Goal: Navigation & Orientation: Find specific page/section

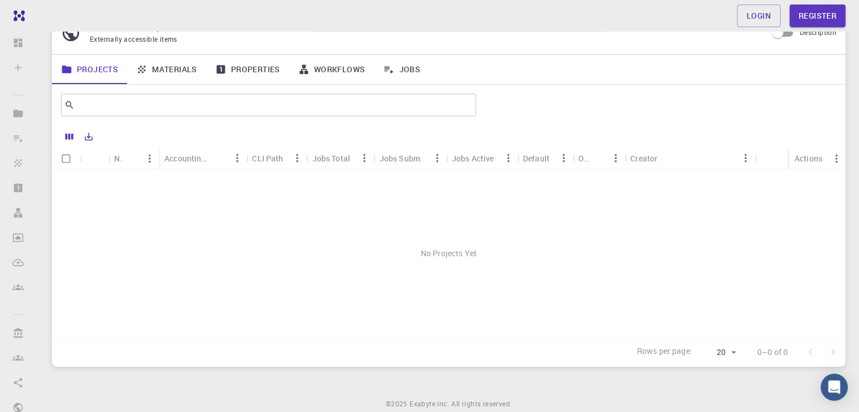
scroll to position [95, 0]
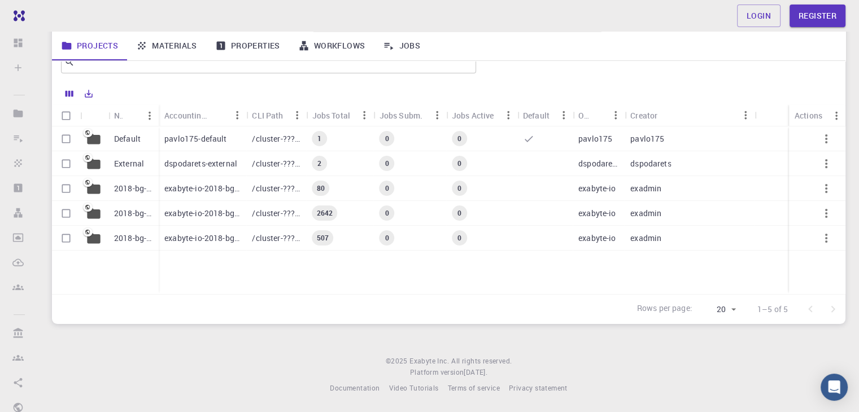
click at [164, 50] on link "Materials" at bounding box center [166, 45] width 79 height 29
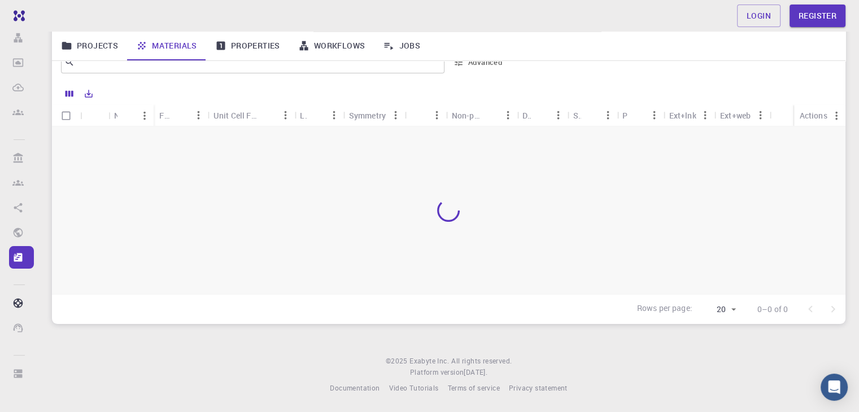
scroll to position [175, 0]
